Goal: Complete application form

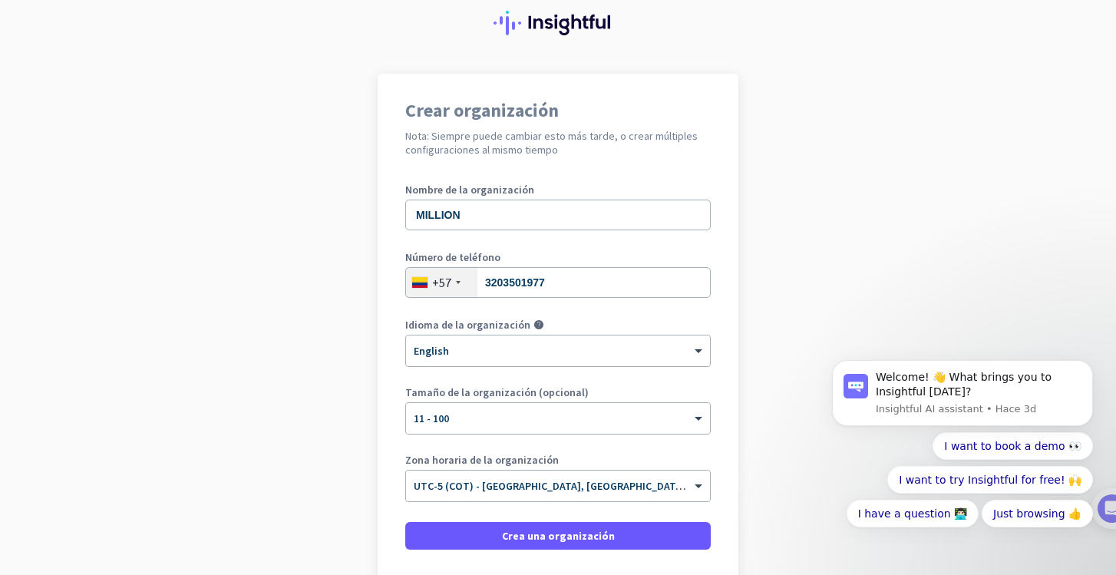
scroll to position [90, 0]
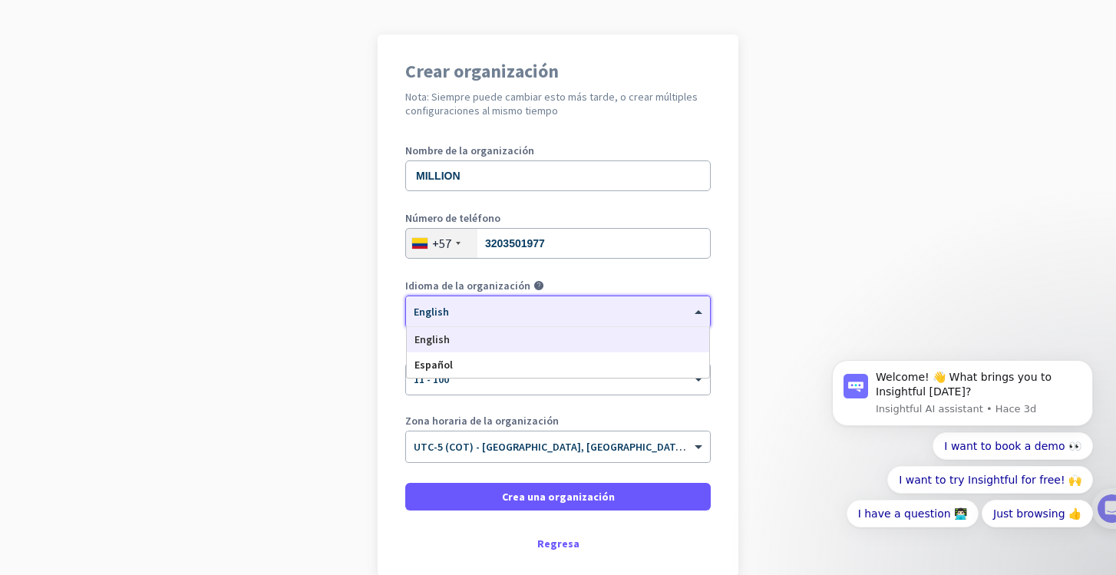
click at [624, 309] on div at bounding box center [558, 306] width 304 height 13
click at [602, 371] on div "Español" at bounding box center [558, 364] width 302 height 25
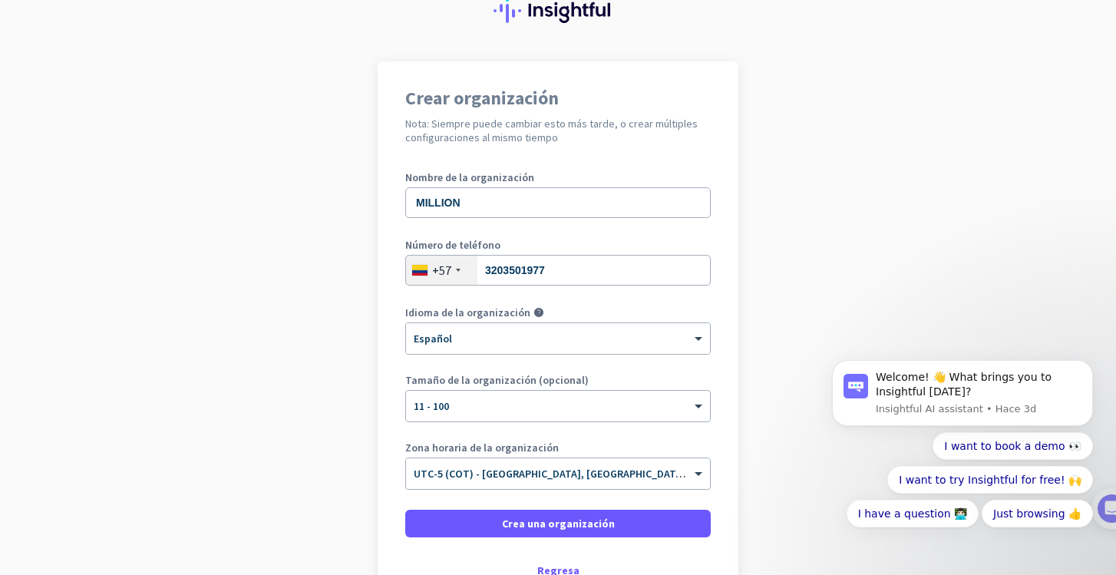
scroll to position [81, 0]
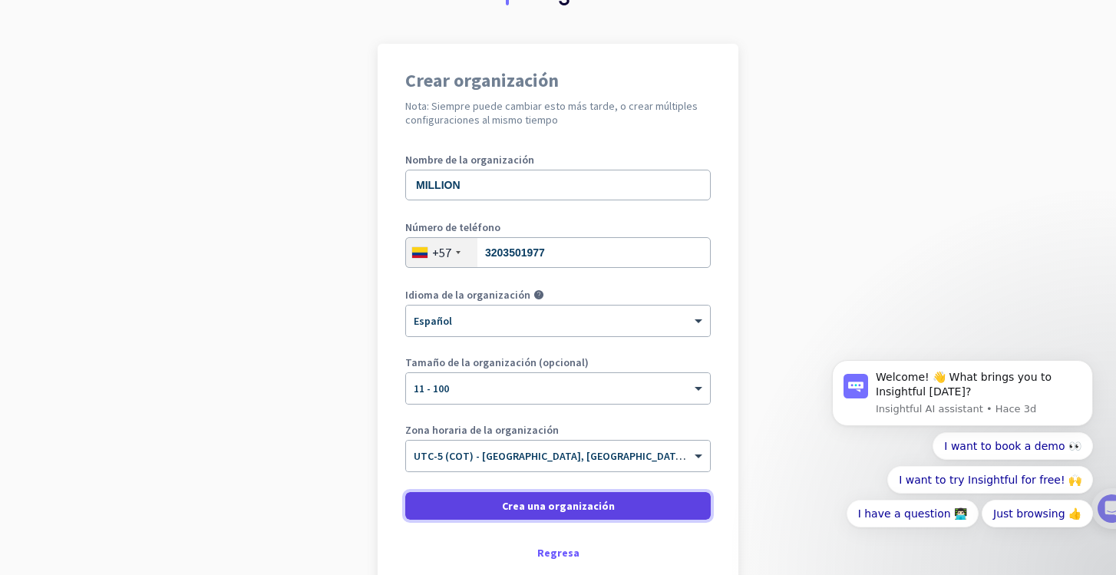
click at [543, 513] on span at bounding box center [557, 505] width 305 height 37
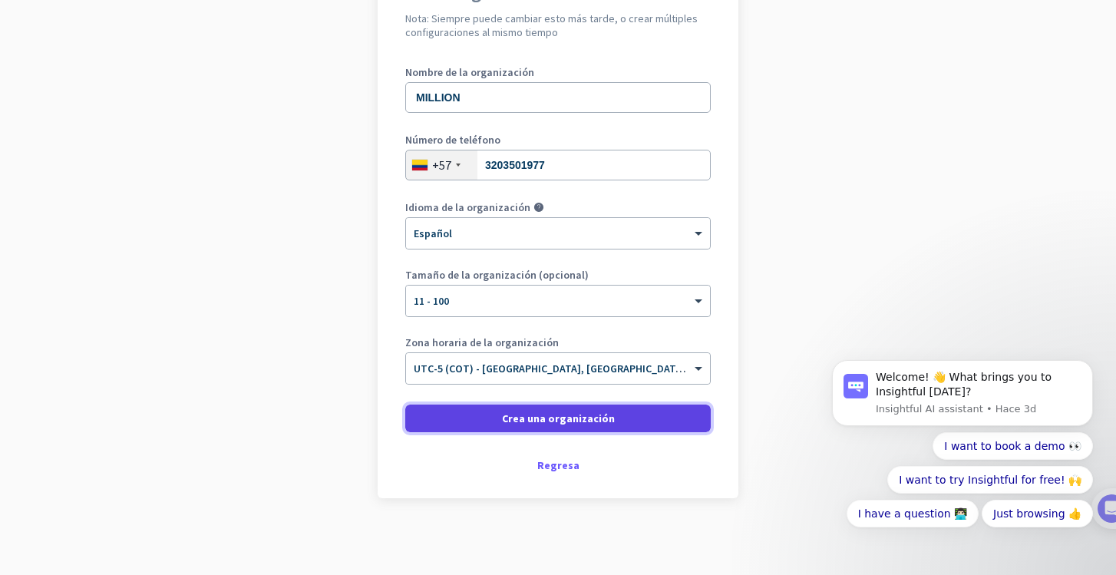
click at [545, 430] on span at bounding box center [557, 418] width 305 height 37
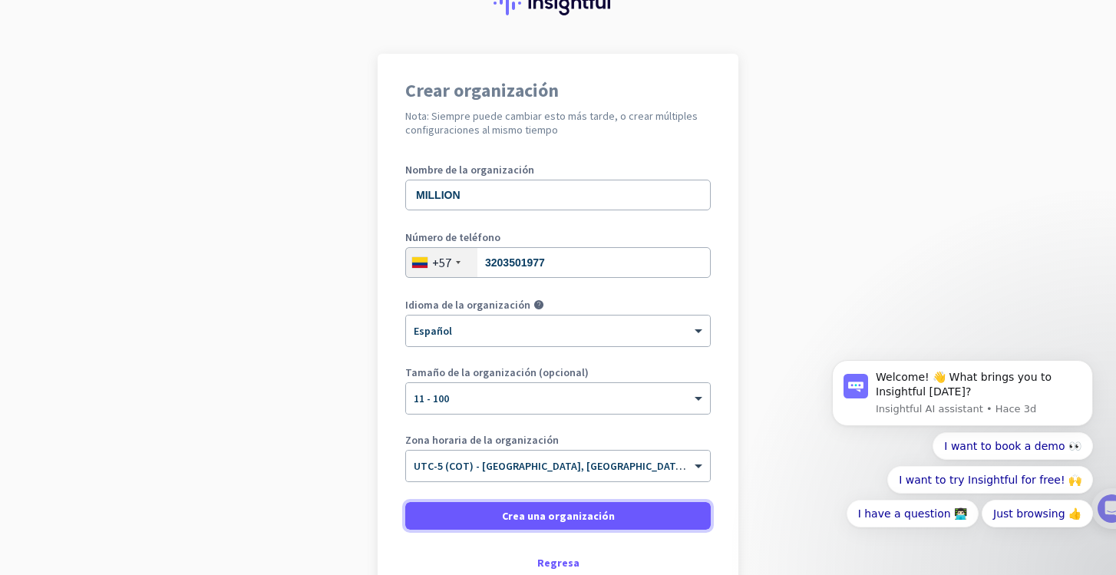
scroll to position [0, 0]
